Goal: Information Seeking & Learning: Learn about a topic

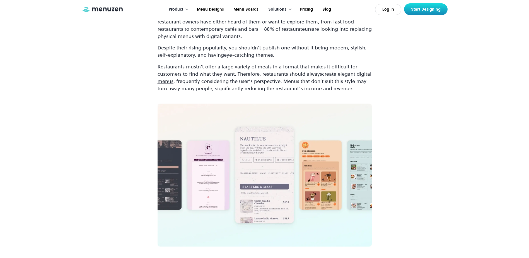
scroll to position [409, 0]
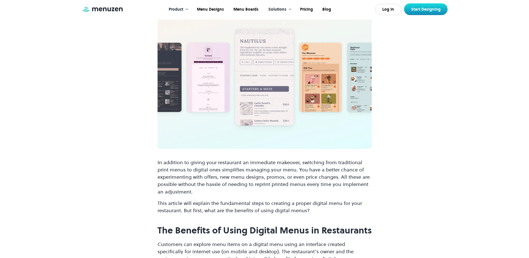
click at [218, 82] on img at bounding box center [265, 77] width 214 height 143
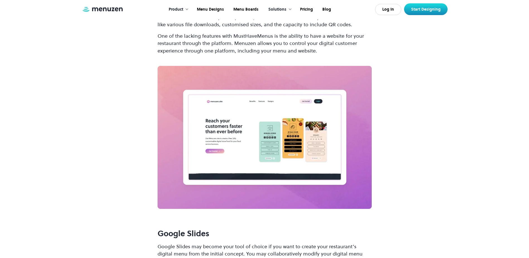
scroll to position [1872, 0]
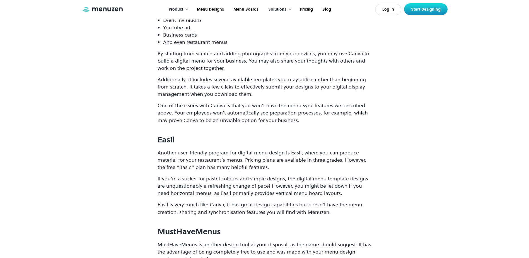
click at [281, 7] on div "Solutions" at bounding box center [277, 9] width 18 height 6
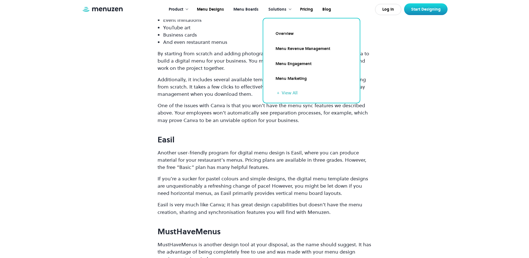
click at [245, 8] on link "Menu Boards" at bounding box center [245, 9] width 35 height 17
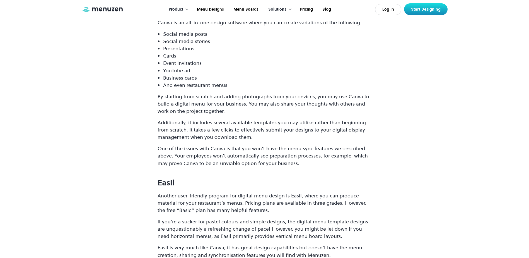
scroll to position [1760, 0]
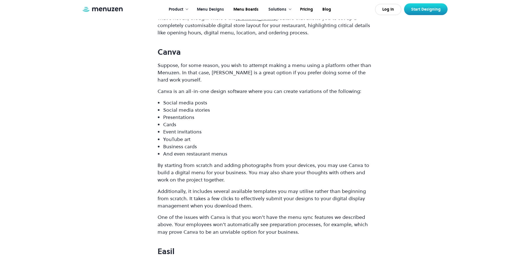
click at [220, 8] on link "Menu Designs" at bounding box center [210, 9] width 37 height 17
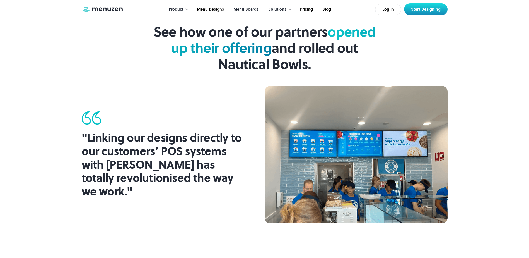
scroll to position [510, 0]
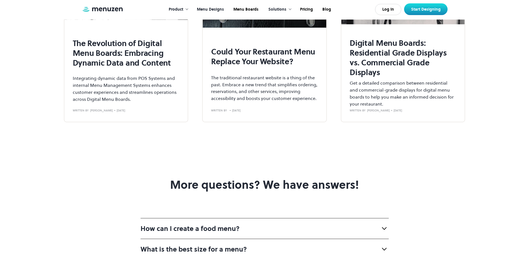
scroll to position [2084, 0]
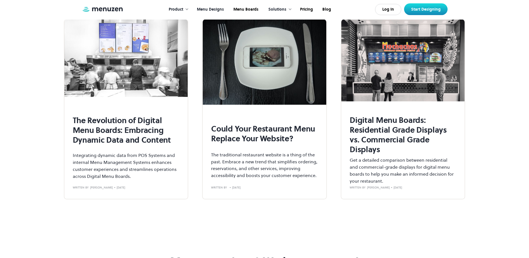
click at [173, 8] on div "Product" at bounding box center [176, 9] width 15 height 6
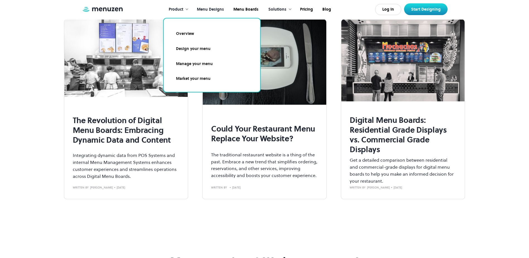
click at [200, 47] on link "Design your menu" at bounding box center [211, 48] width 83 height 13
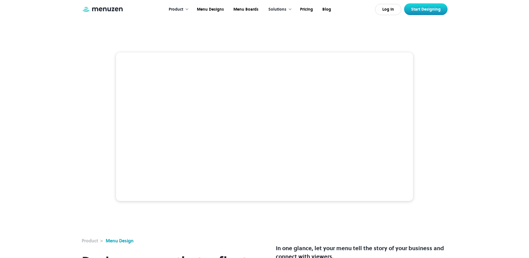
click at [206, 84] on video at bounding box center [264, 126] width 297 height 149
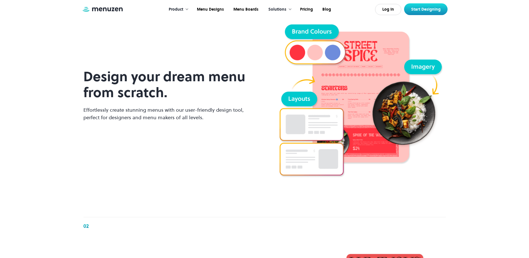
scroll to position [558, 0]
